Goal: Check status

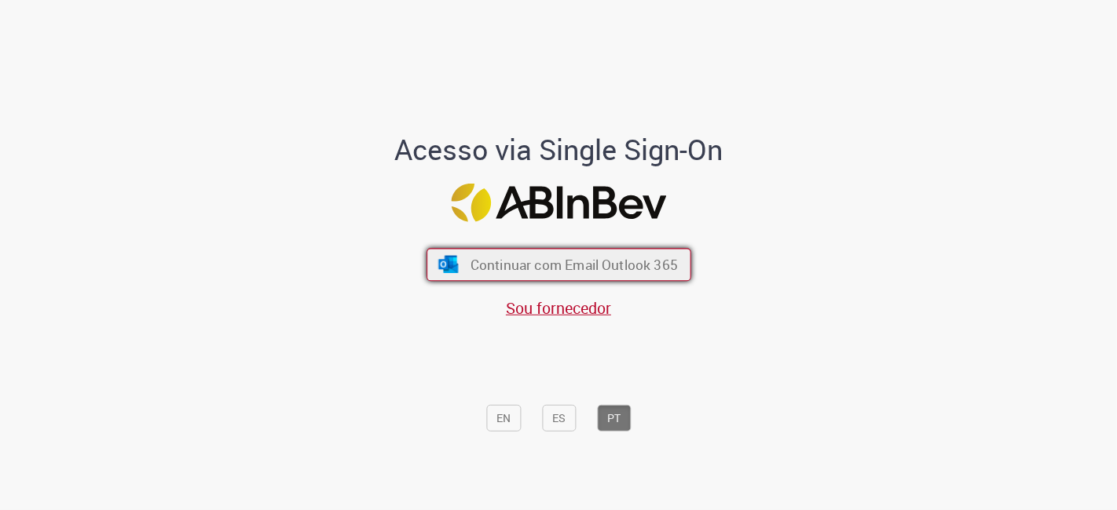
click at [662, 270] on span "Continuar com Email Outlook 365" at bounding box center [573, 265] width 207 height 18
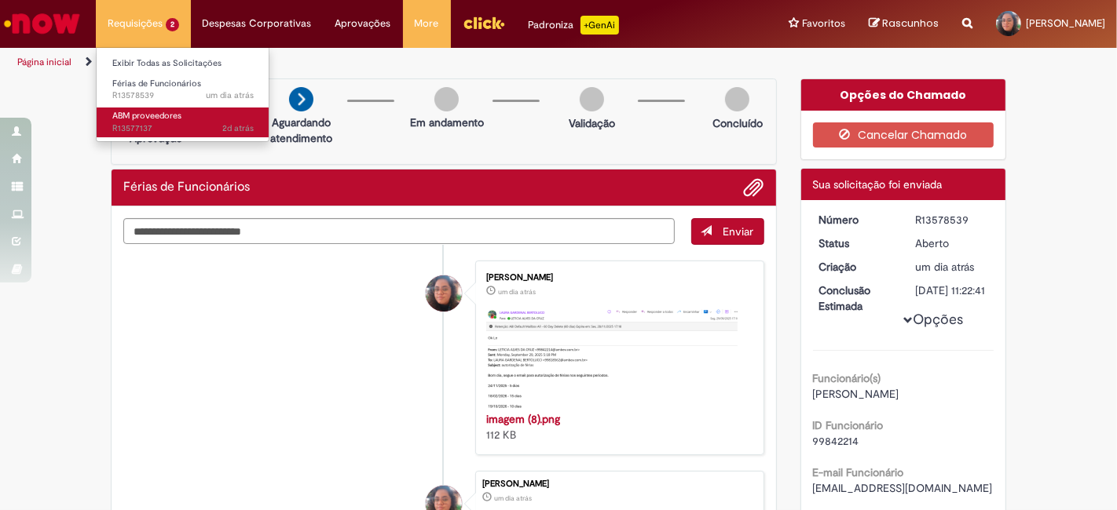
click at [163, 123] on span "2d atrás 2 dias atrás R13577137" at bounding box center [182, 129] width 141 height 13
